Goal: Find specific page/section: Find specific page/section

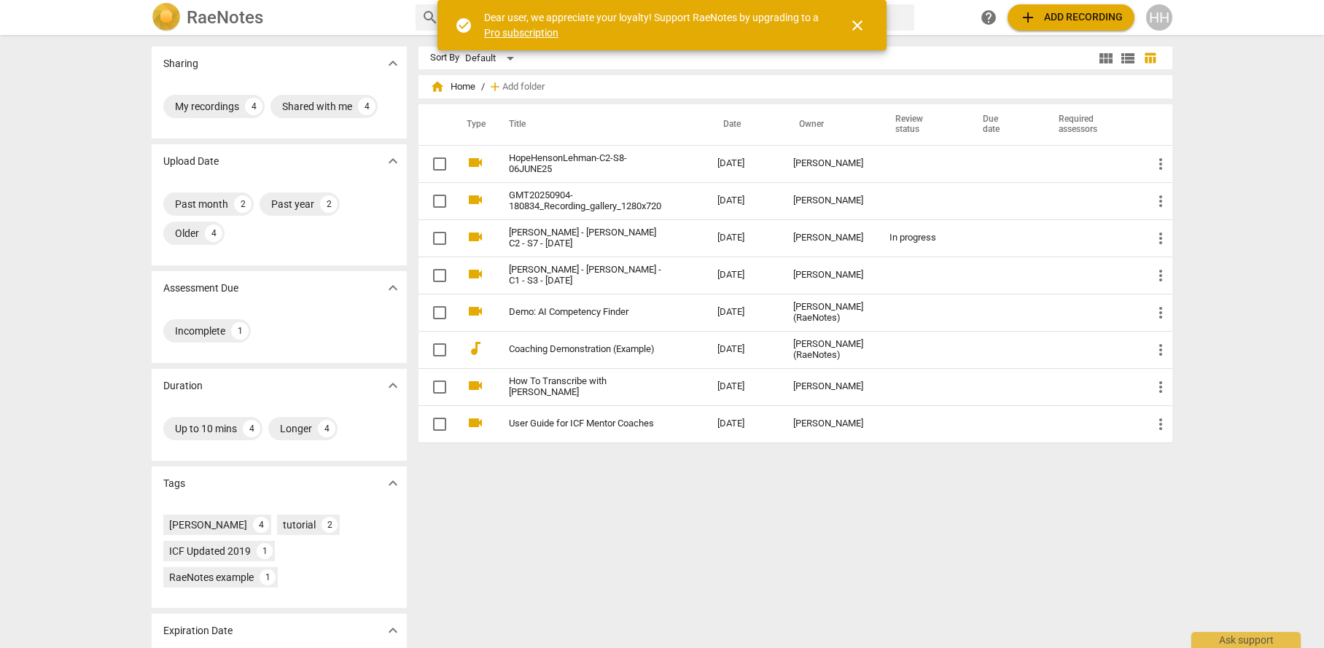
click at [599, 533] on div "Sort By Default view_module view_list table_chart home Home / add Add folder Ty…" at bounding box center [800, 342] width 765 height 590
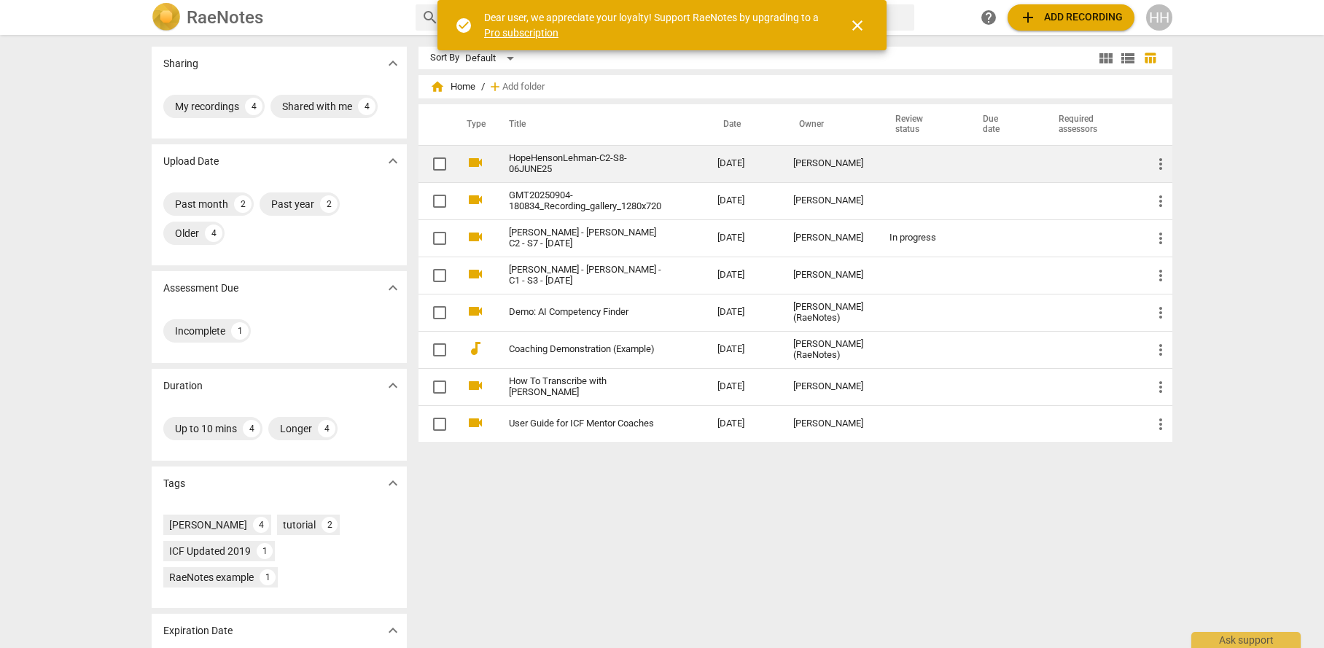
click at [606, 163] on link "HopeHensonLehman-C2-S8-06JUNE25" at bounding box center [587, 164] width 156 height 22
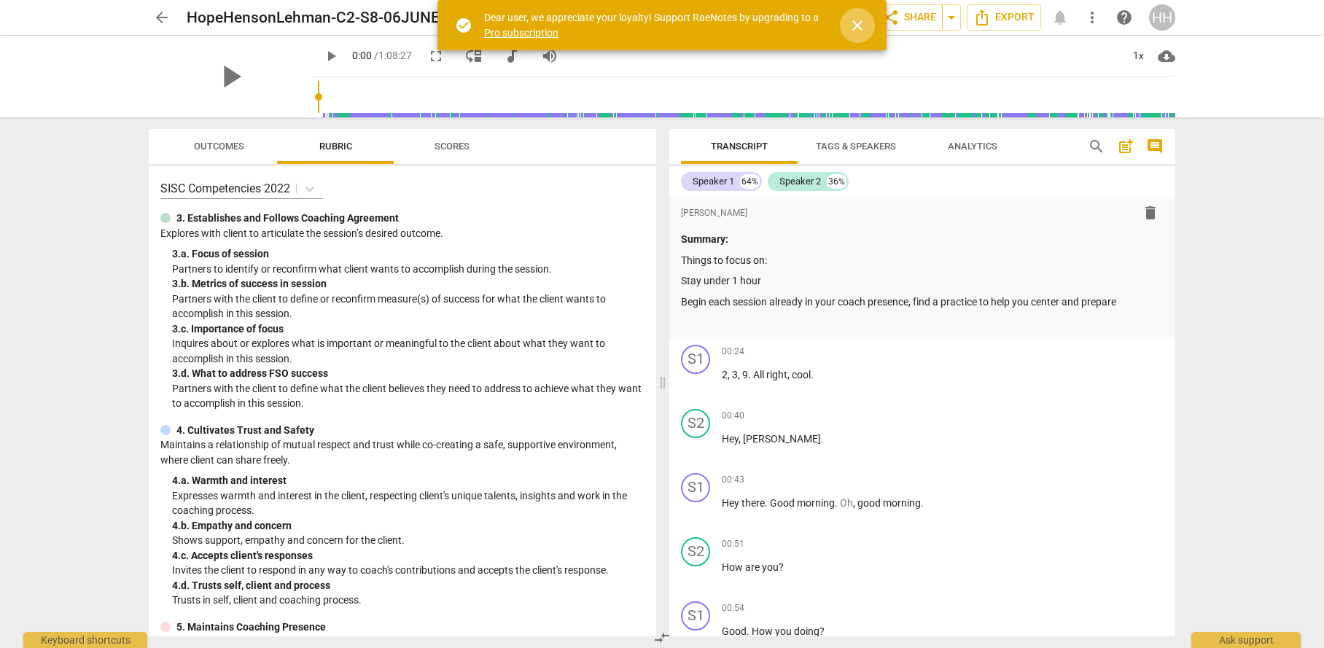
click at [860, 34] on span "close" at bounding box center [856, 25] width 17 height 17
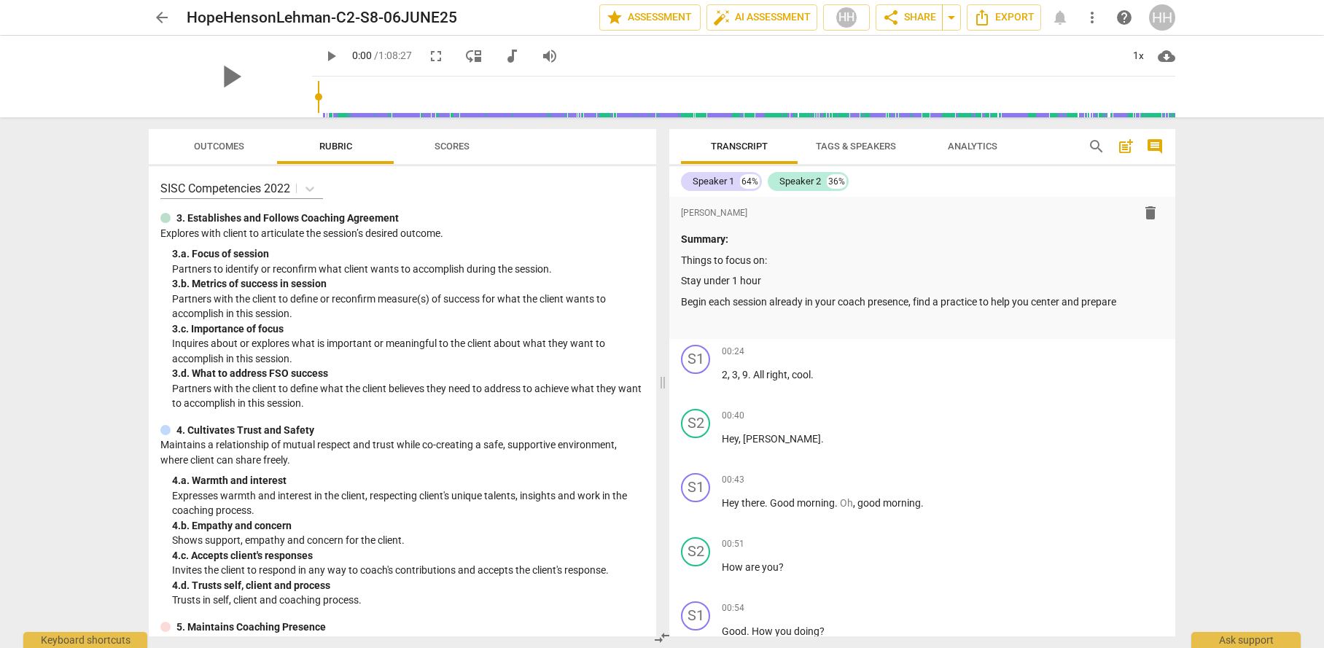
click at [442, 150] on span "Scores" at bounding box center [451, 146] width 35 height 11
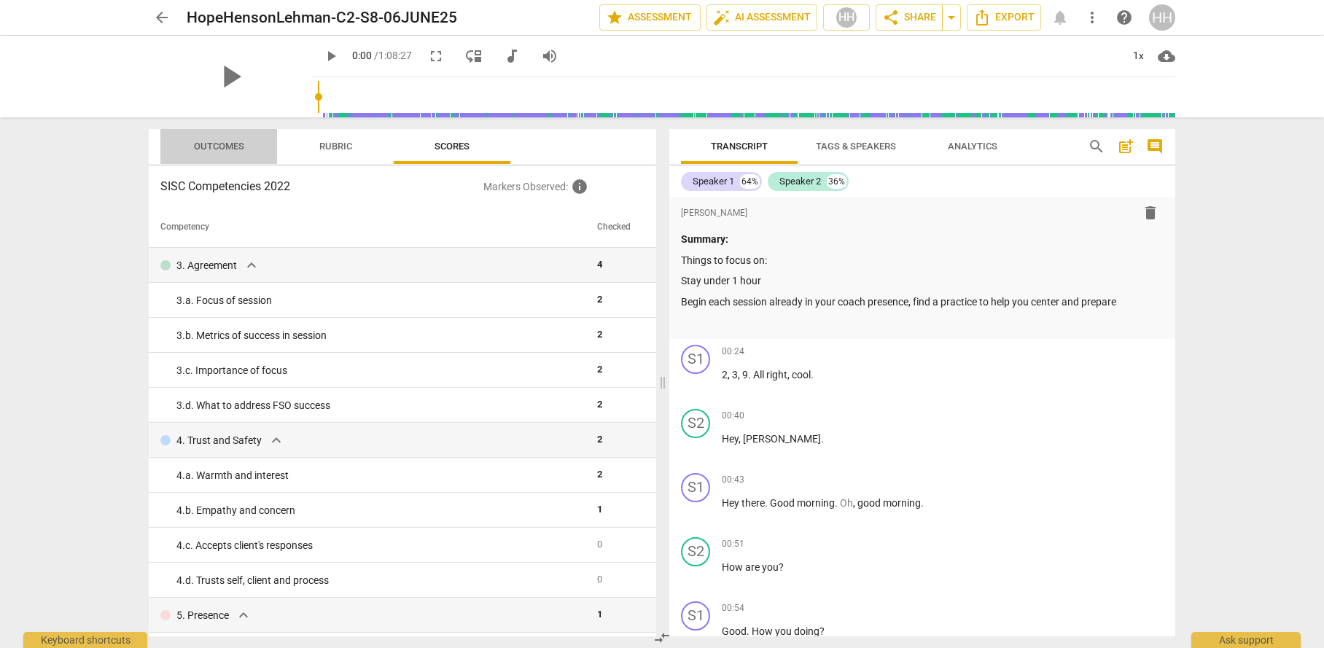
click at [217, 147] on span "Outcomes" at bounding box center [219, 146] width 50 height 11
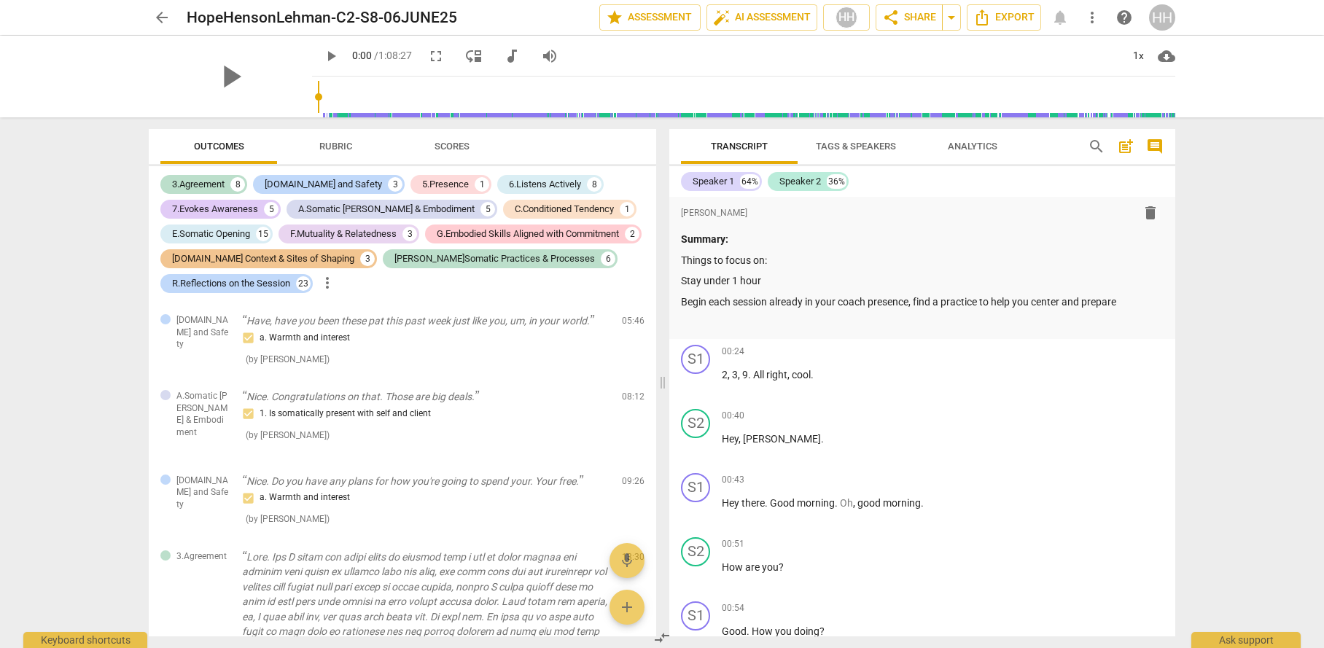
click at [343, 142] on span "Rubric" at bounding box center [335, 146] width 33 height 11
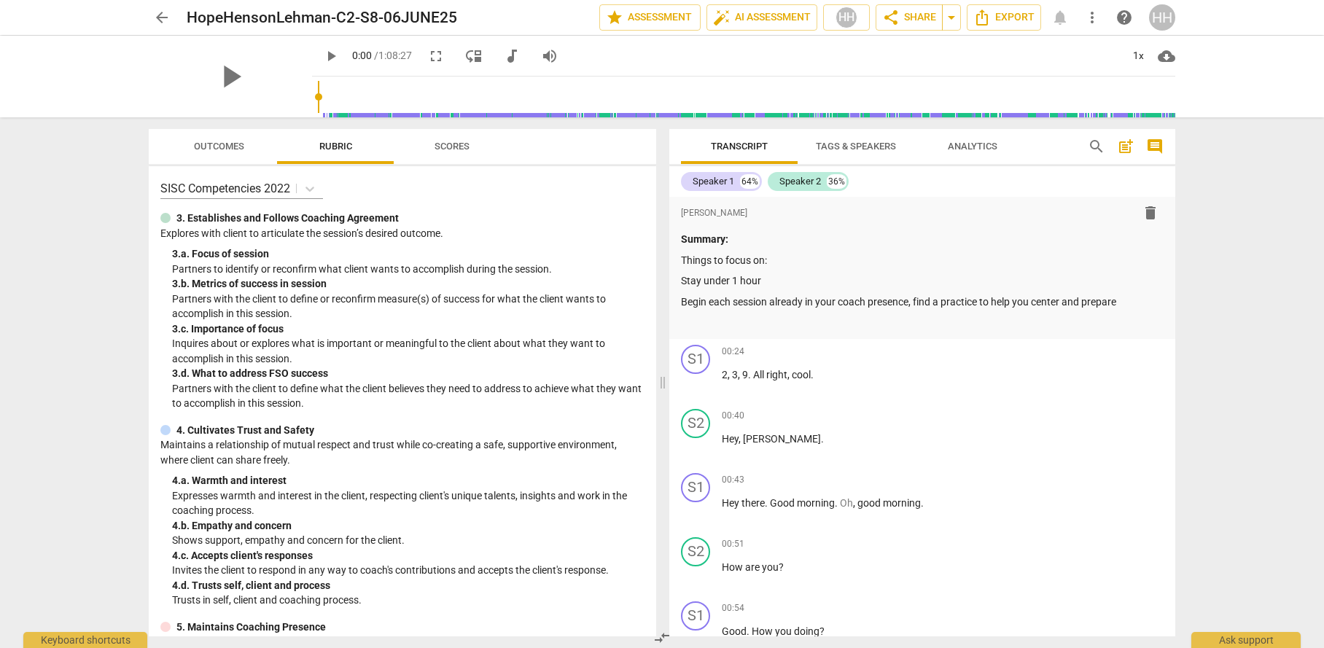
click at [464, 155] on span "Scores" at bounding box center [452, 147] width 70 height 20
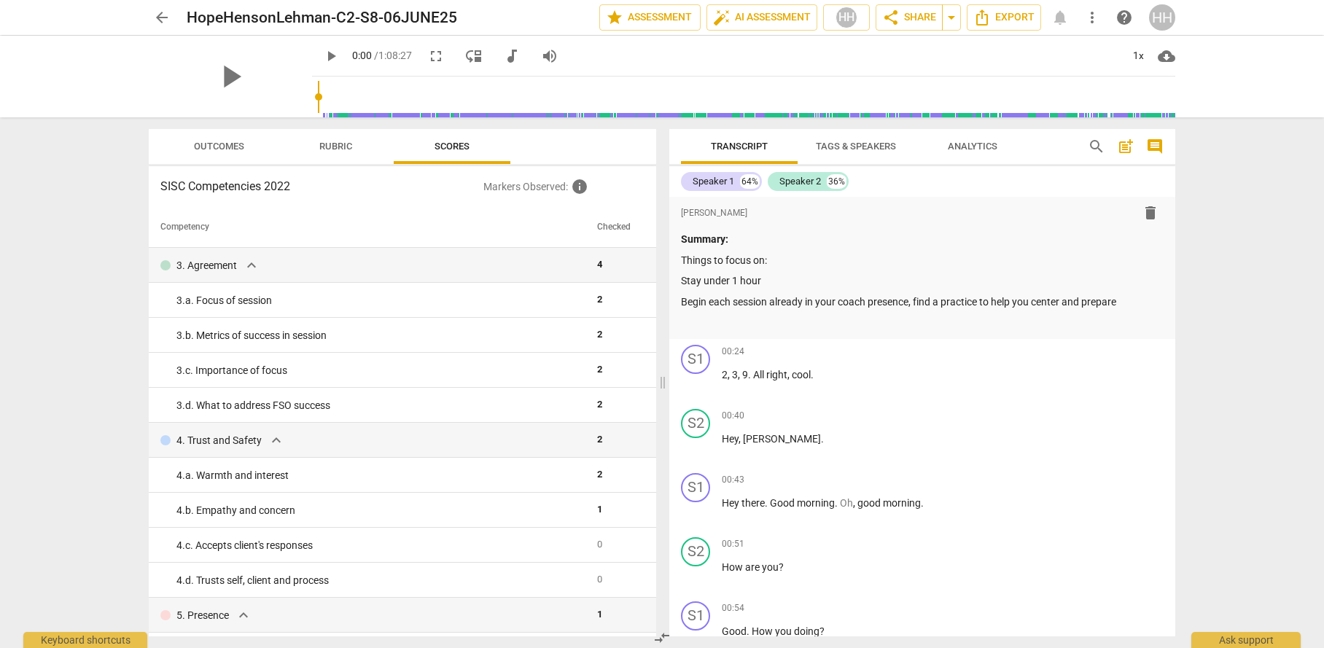
click at [346, 158] on button "Rubric" at bounding box center [335, 146] width 117 height 35
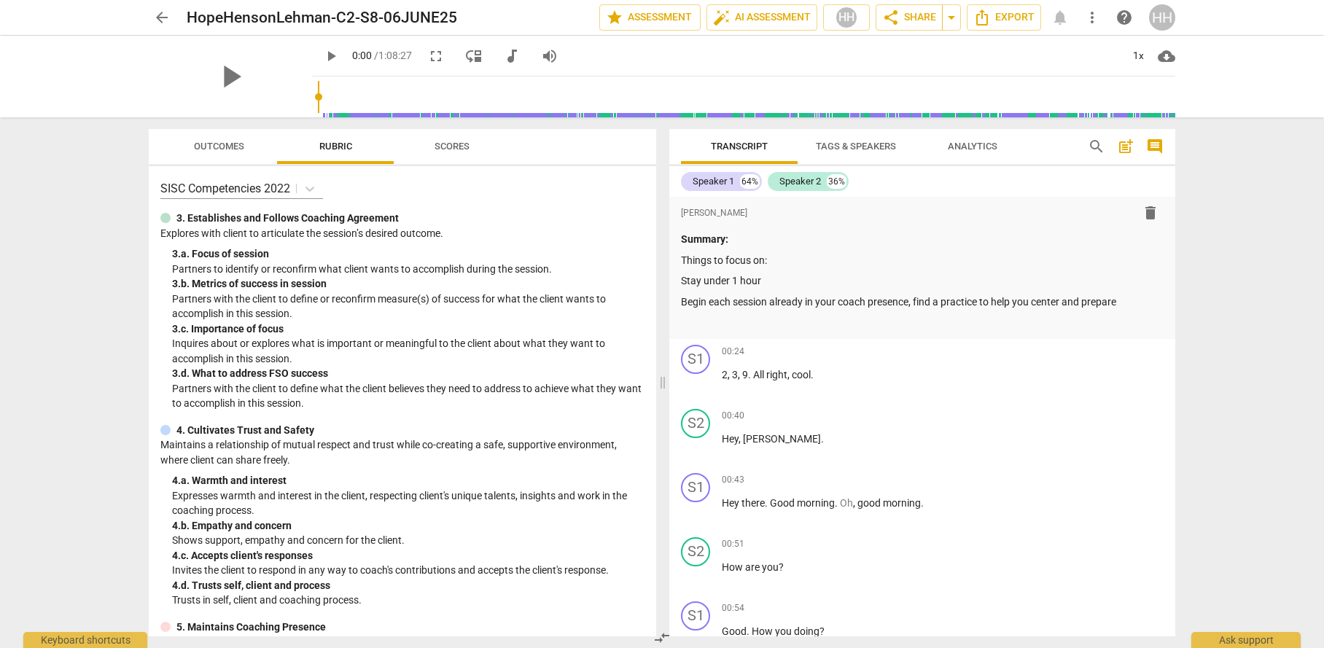
click at [215, 158] on button "Outcomes" at bounding box center [218, 146] width 117 height 35
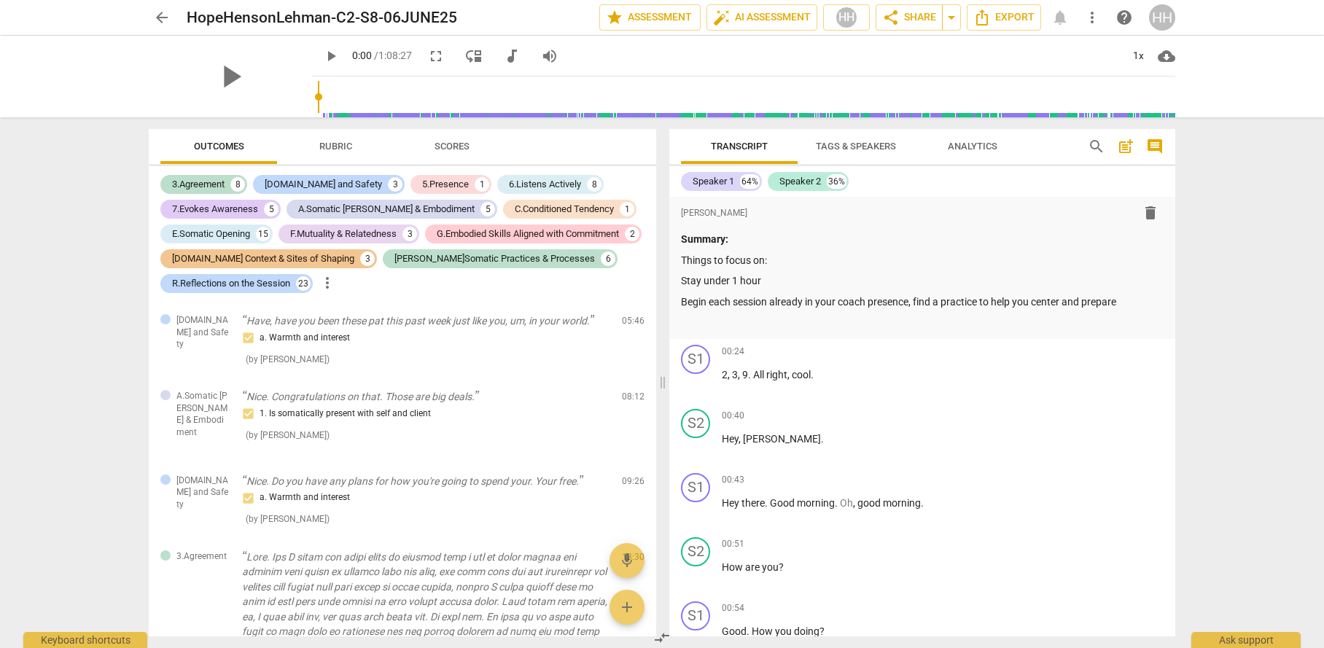
click at [848, 145] on span "Tags & Speakers" at bounding box center [856, 146] width 80 height 11
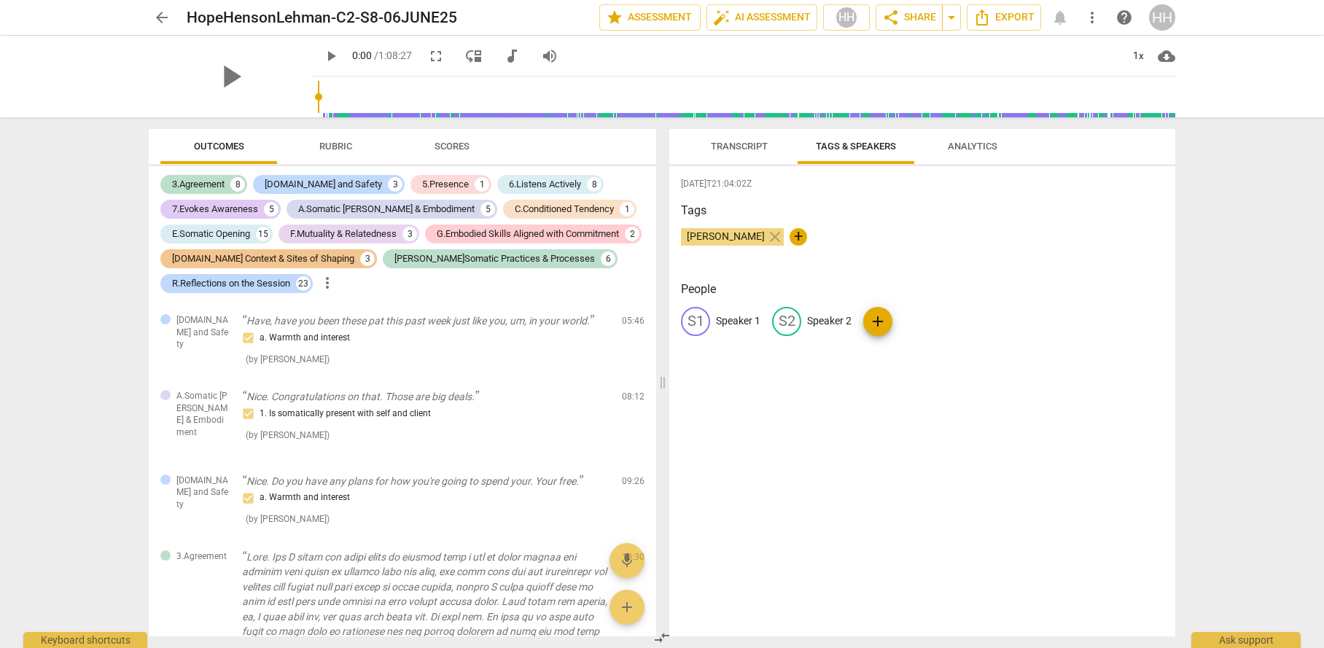
click at [972, 150] on span "Analytics" at bounding box center [973, 146] width 50 height 11
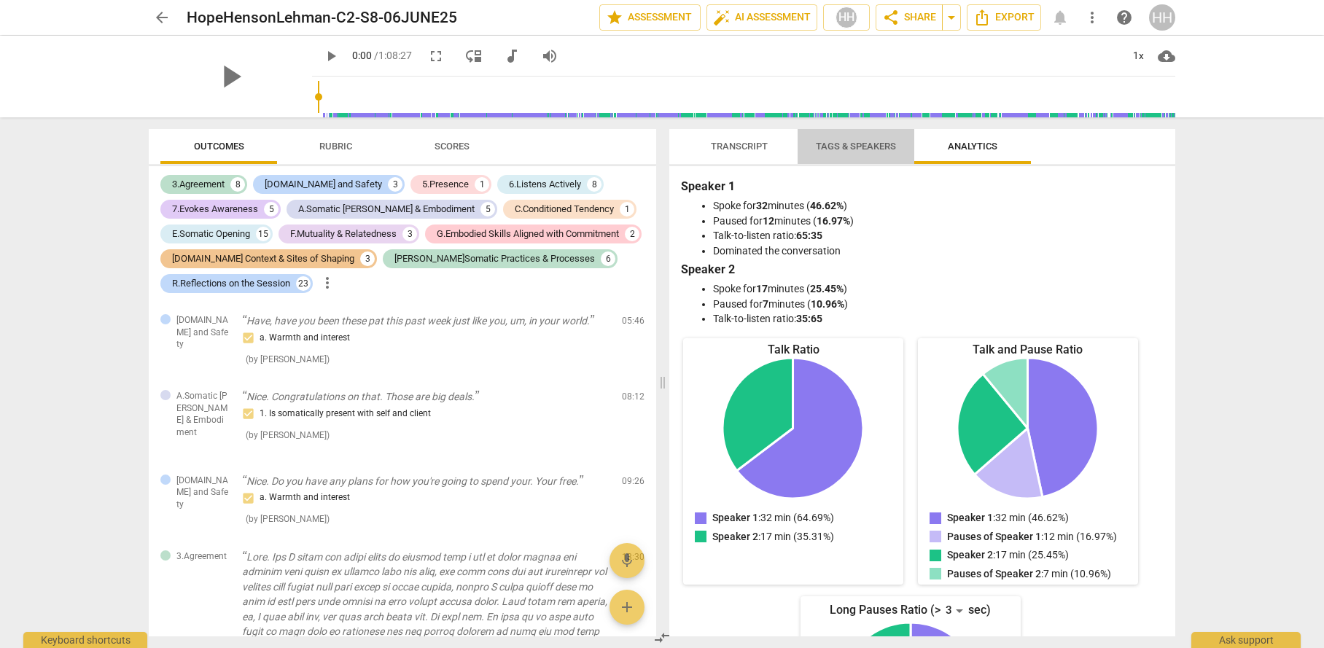
click at [842, 149] on span "Tags & Speakers" at bounding box center [856, 146] width 80 height 11
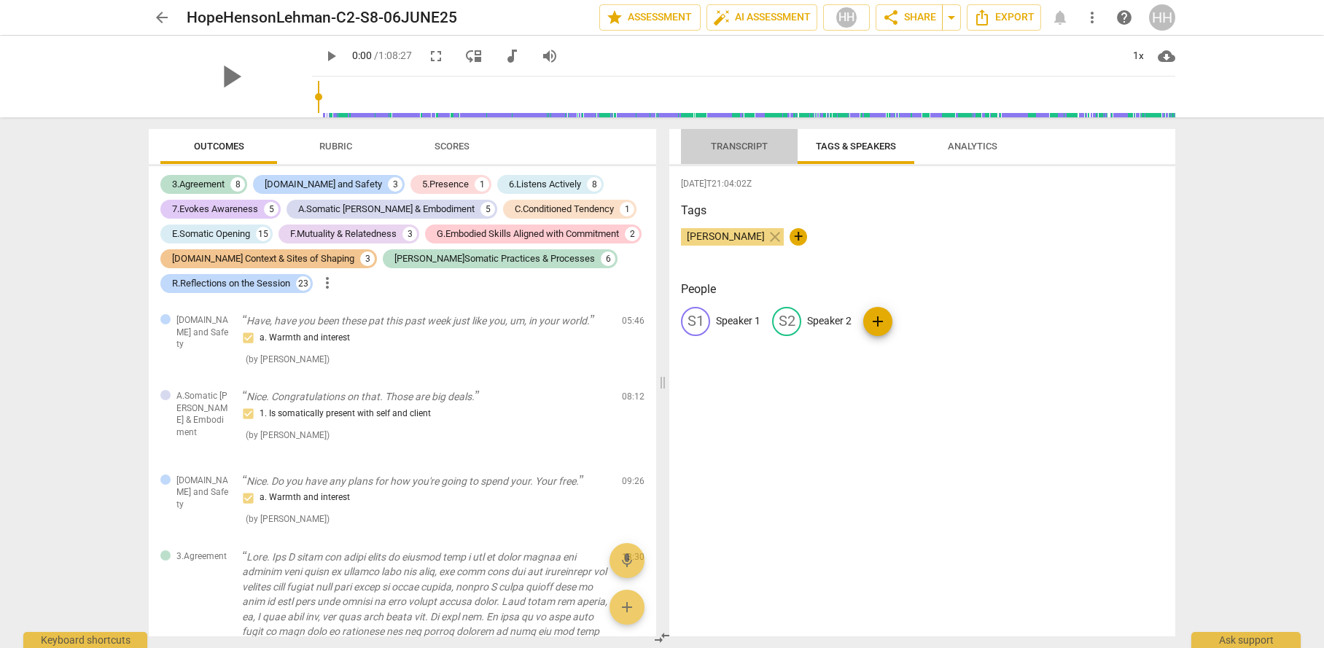
click at [689, 153] on span "Transcript" at bounding box center [739, 147] width 117 height 20
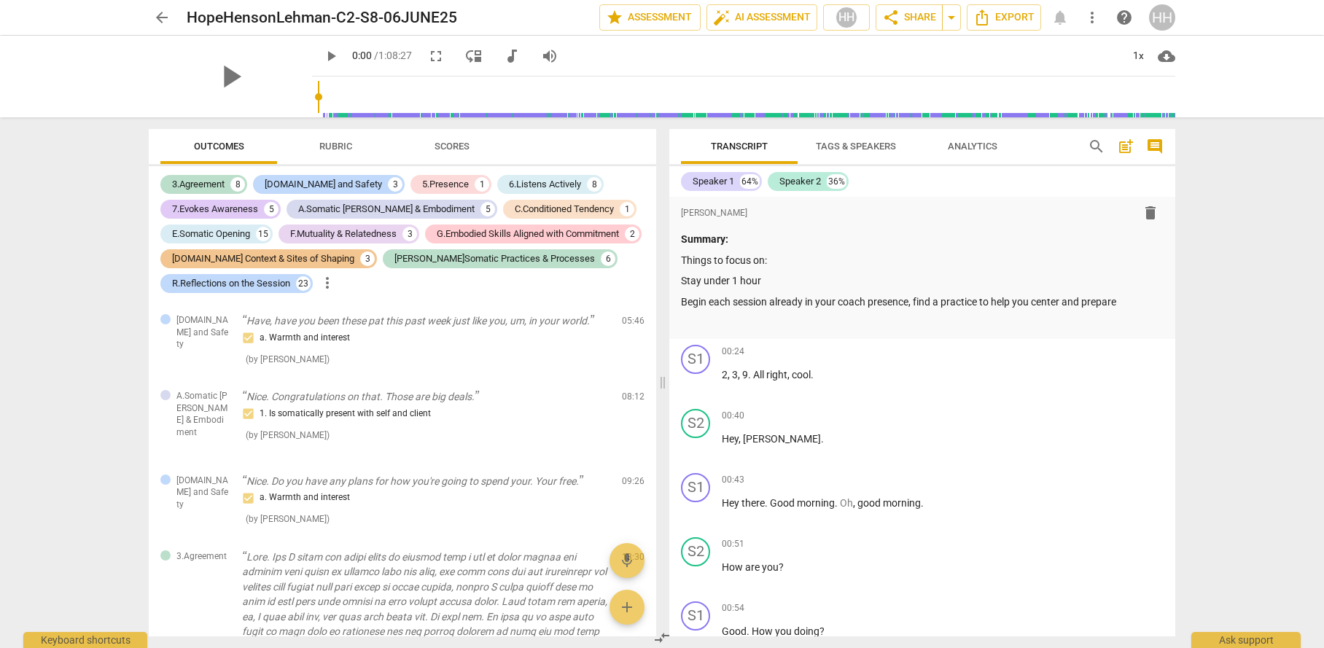
click at [445, 144] on span "Scores" at bounding box center [451, 146] width 35 height 11
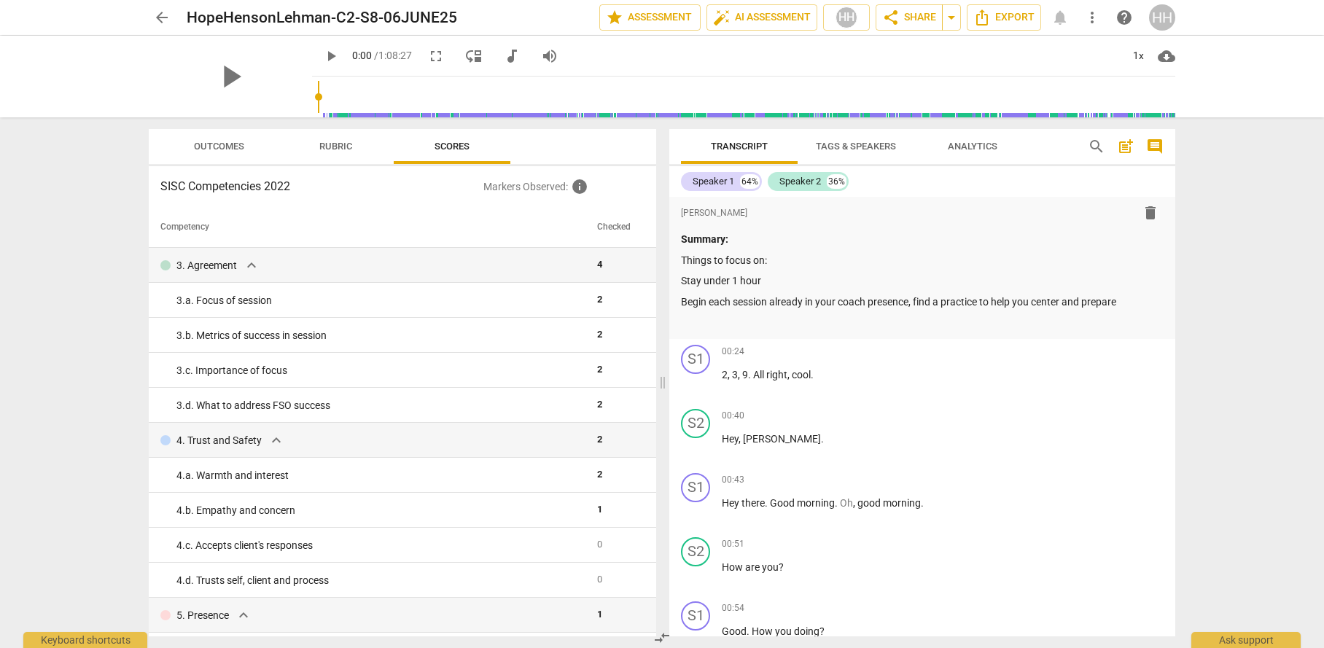
click at [308, 150] on span "Rubric" at bounding box center [336, 147] width 68 height 20
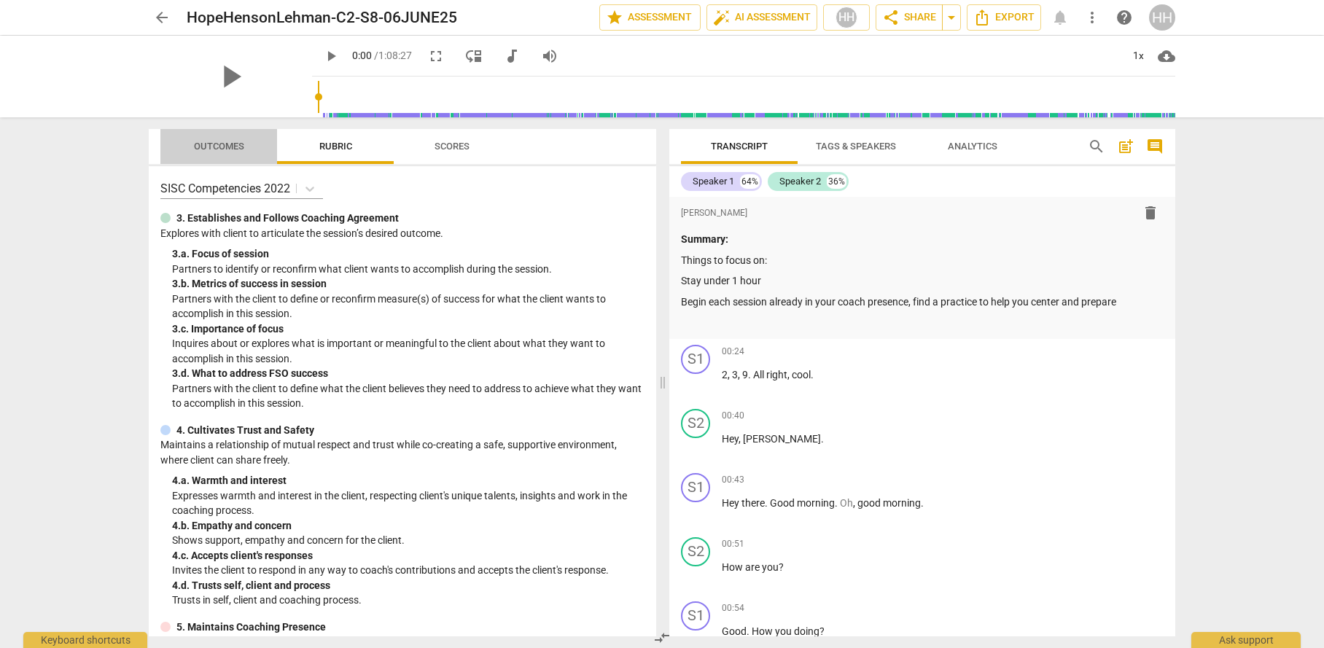
click at [228, 149] on span "Outcomes" at bounding box center [219, 146] width 50 height 11
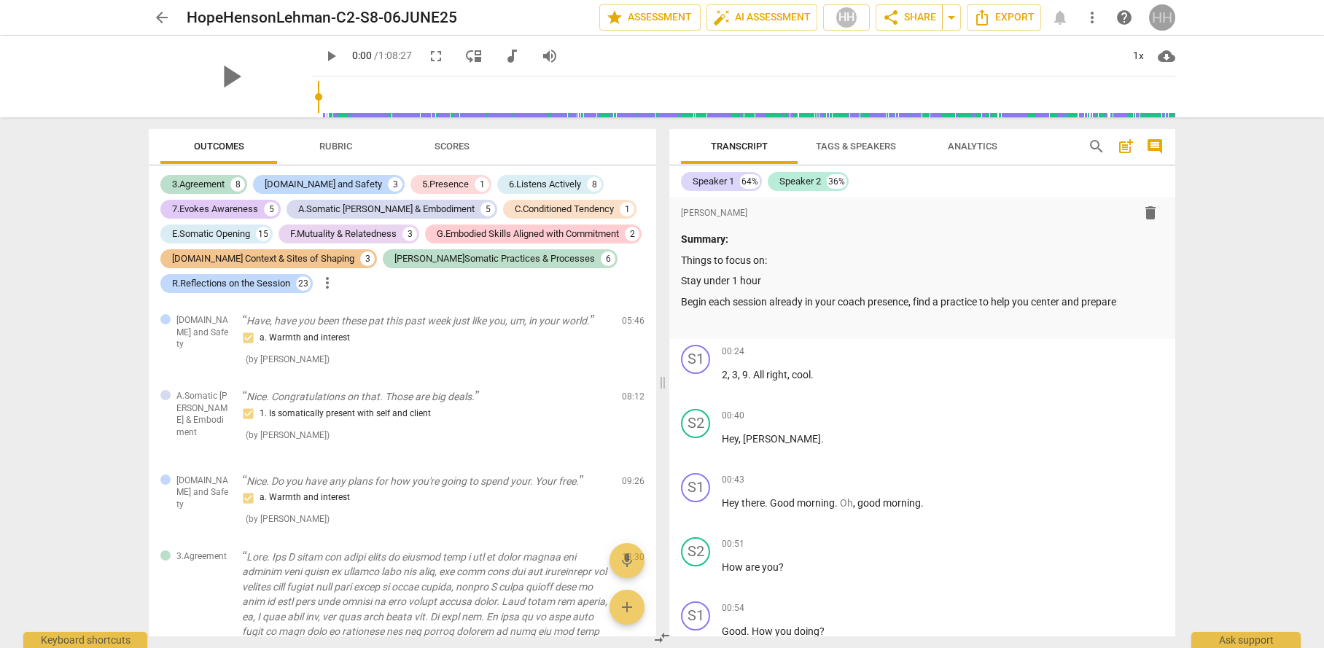
click at [1168, 23] on div "HH" at bounding box center [1162, 17] width 26 height 26
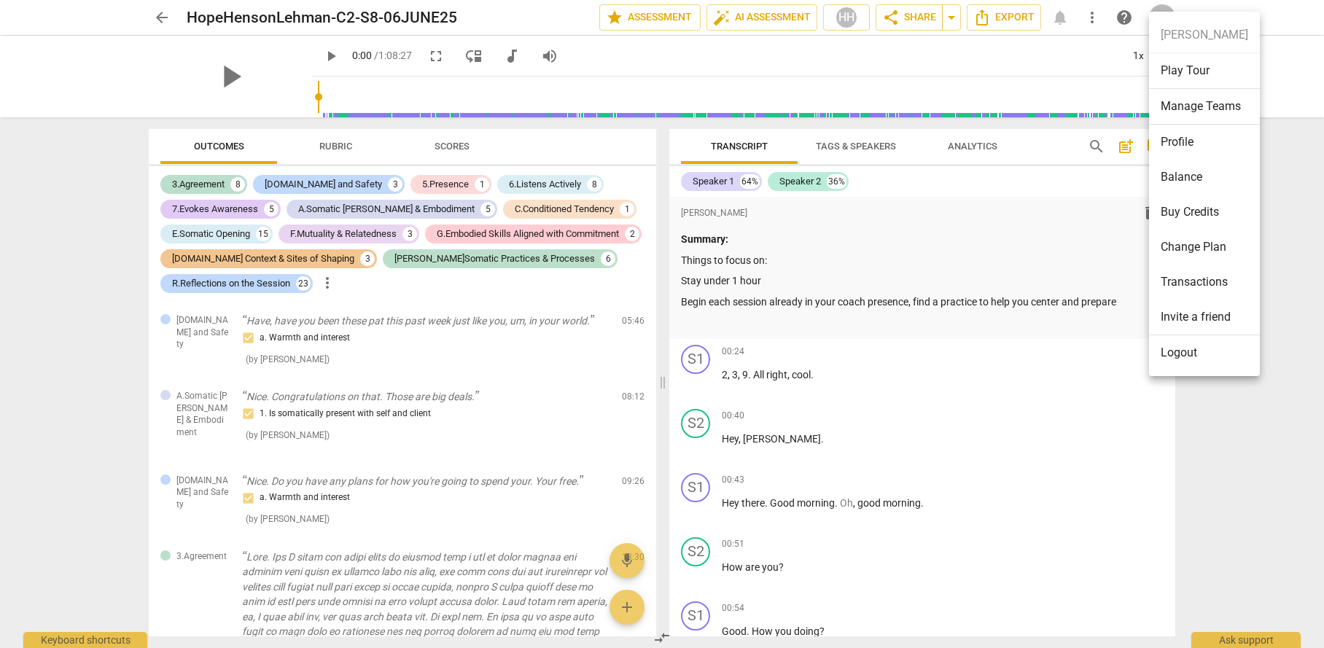
click at [1111, 60] on div at bounding box center [662, 324] width 1324 height 648
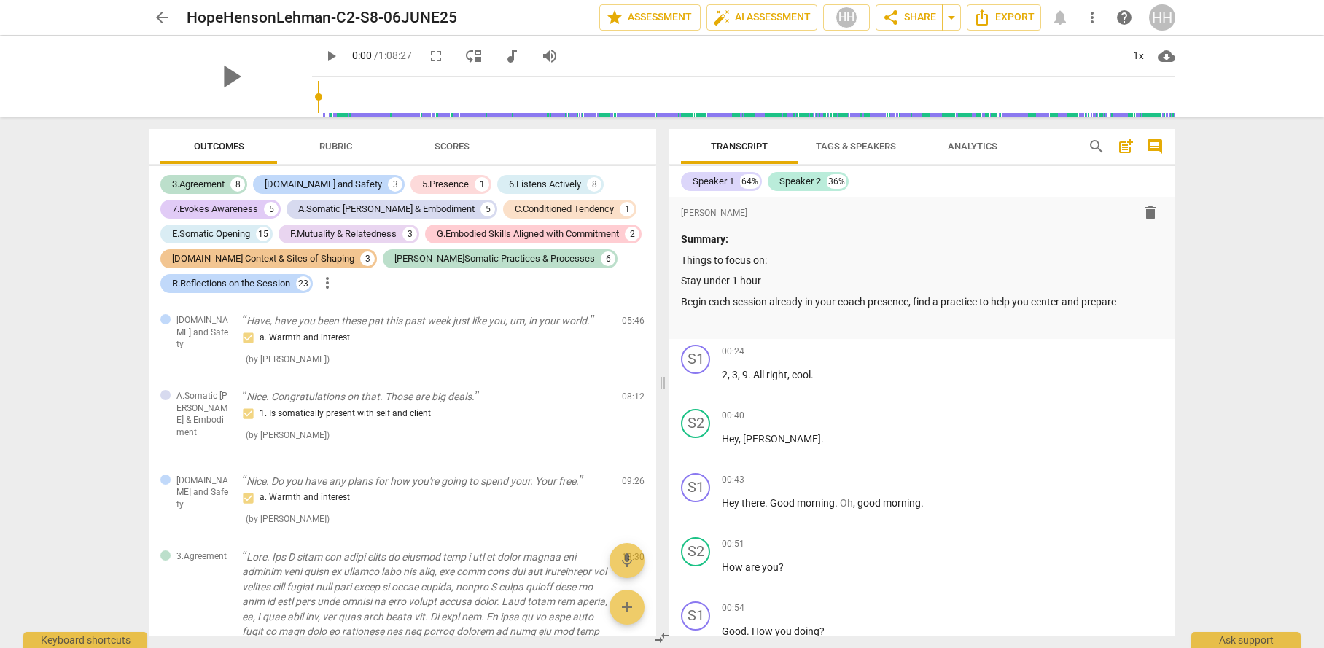
click at [165, 15] on span "arrow_back" at bounding box center [161, 17] width 17 height 17
